Goal: Find specific page/section: Find specific page/section

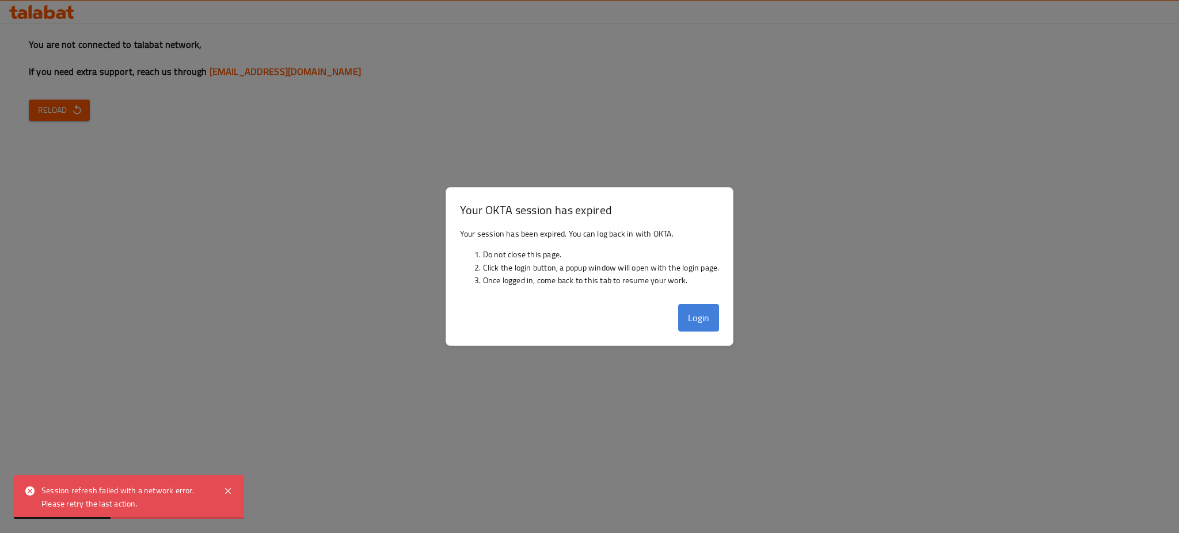
click at [684, 322] on button "Login" at bounding box center [698, 318] width 41 height 28
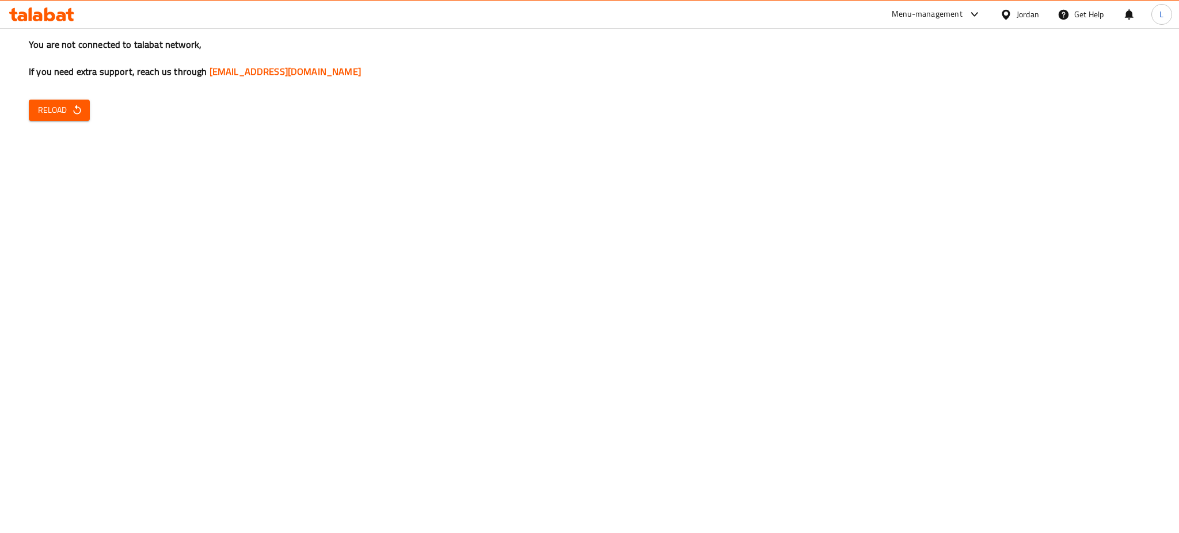
click at [71, 121] on div "You are not connected to talabat network, If you need extra support, reach us t…" at bounding box center [589, 266] width 1179 height 533
click at [75, 108] on icon "button" at bounding box center [76, 110] width 7 height 10
drag, startPoint x: 0, startPoint y: 142, endPoint x: 9, endPoint y: 129, distance: 15.7
click at [0, 142] on div "You are not connected to talabat network, If you need extra support, reach us t…" at bounding box center [589, 266] width 1179 height 533
click at [65, 106] on span "Reload" at bounding box center [59, 110] width 43 height 14
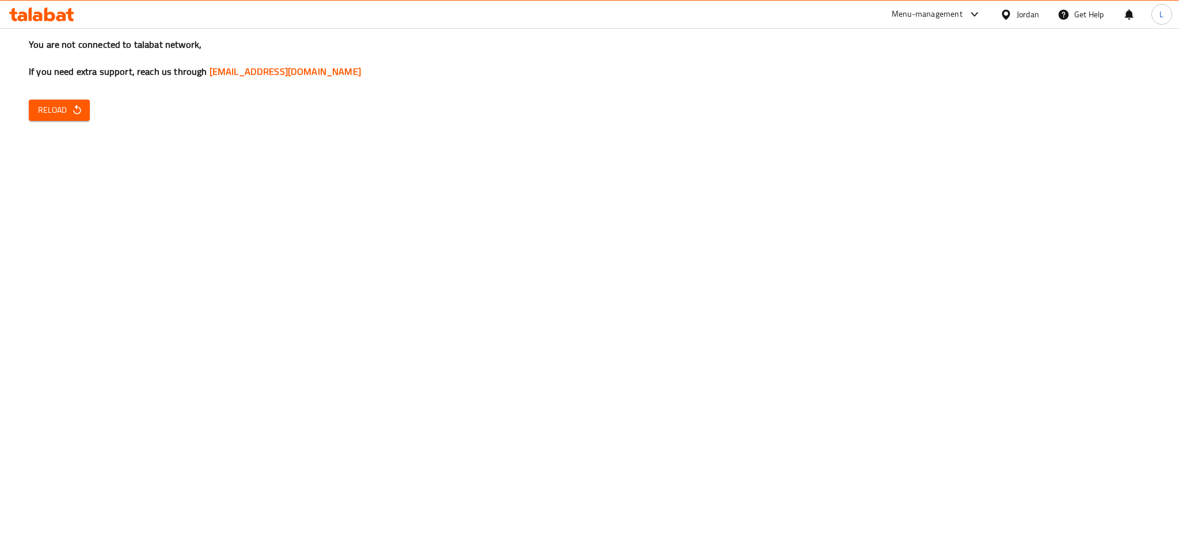
click at [71, 105] on icon "button" at bounding box center [77, 110] width 12 height 12
click at [67, 103] on span "Reload" at bounding box center [59, 110] width 43 height 14
click at [64, 112] on span "Reload" at bounding box center [59, 110] width 43 height 14
click at [0, 284] on div "You are not connected to talabat network, If you need extra support, reach us t…" at bounding box center [589, 266] width 1179 height 533
click at [66, 102] on button "Reload" at bounding box center [59, 110] width 61 height 21
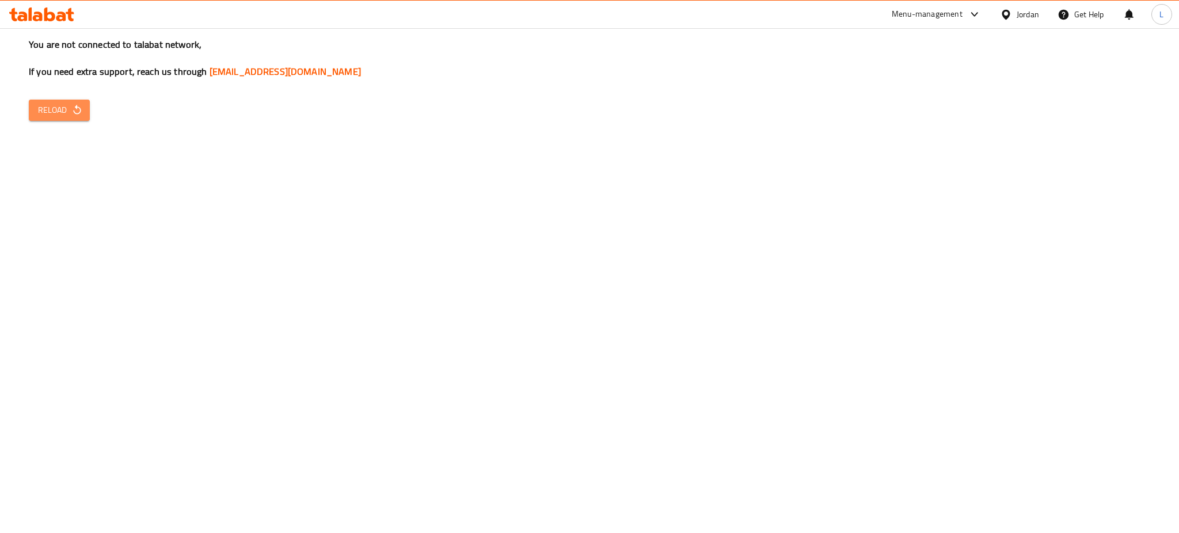
click at [82, 112] on icon "button" at bounding box center [77, 110] width 12 height 12
click at [913, 16] on div "Menu-management" at bounding box center [927, 14] width 71 height 14
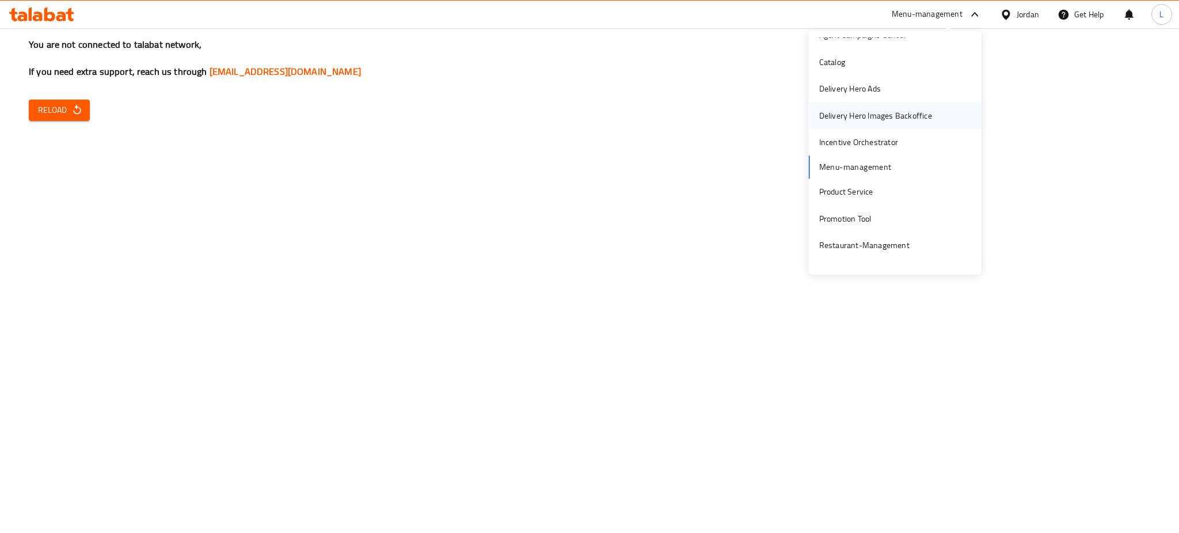
scroll to position [60, 0]
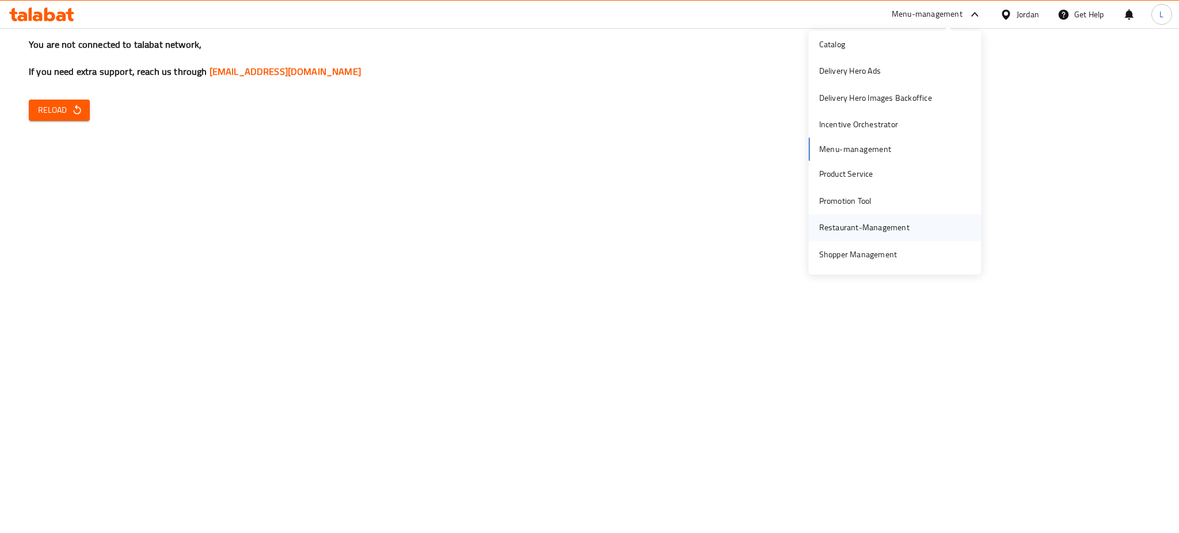
click at [858, 229] on div "Restaurant-Management" at bounding box center [864, 228] width 90 height 13
